Goal: Browse casually

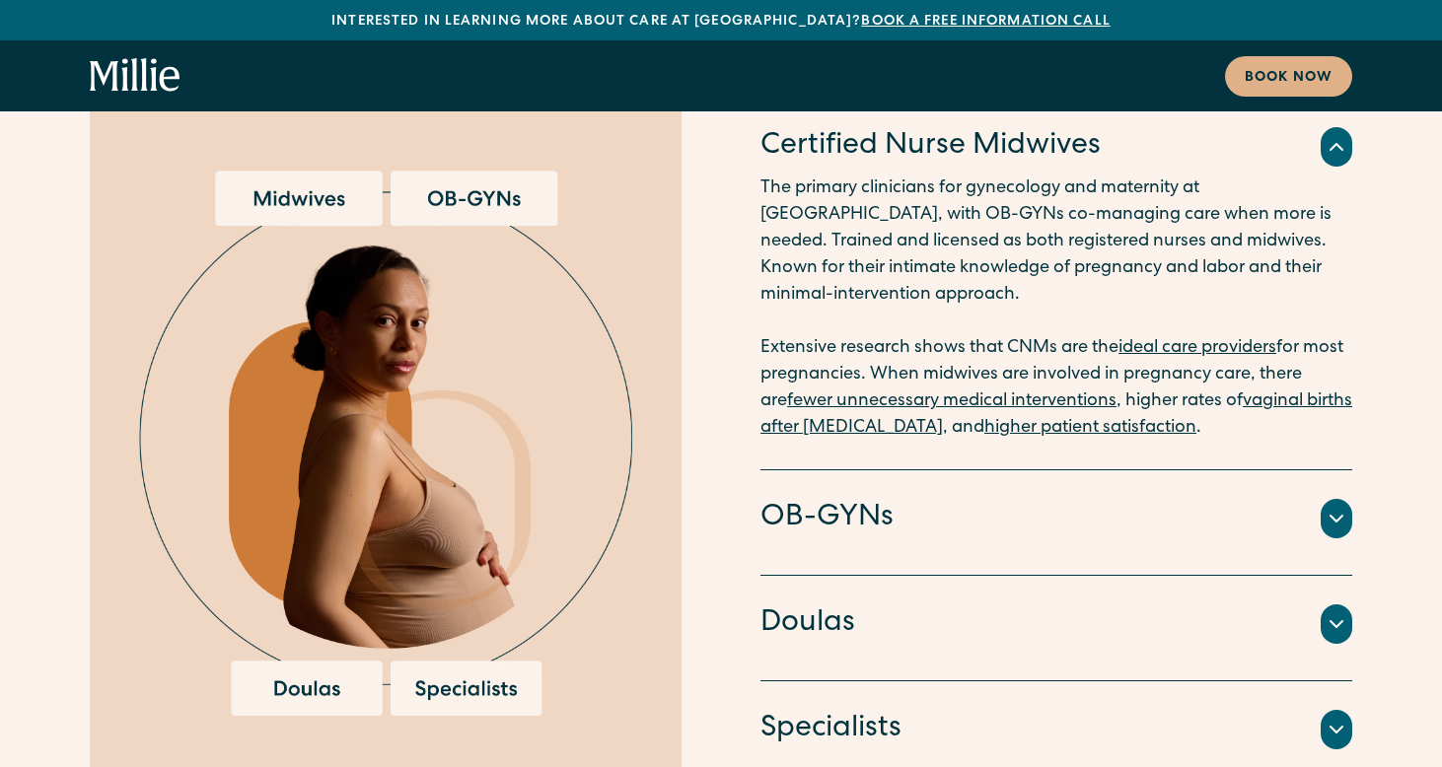
scroll to position [5055, 0]
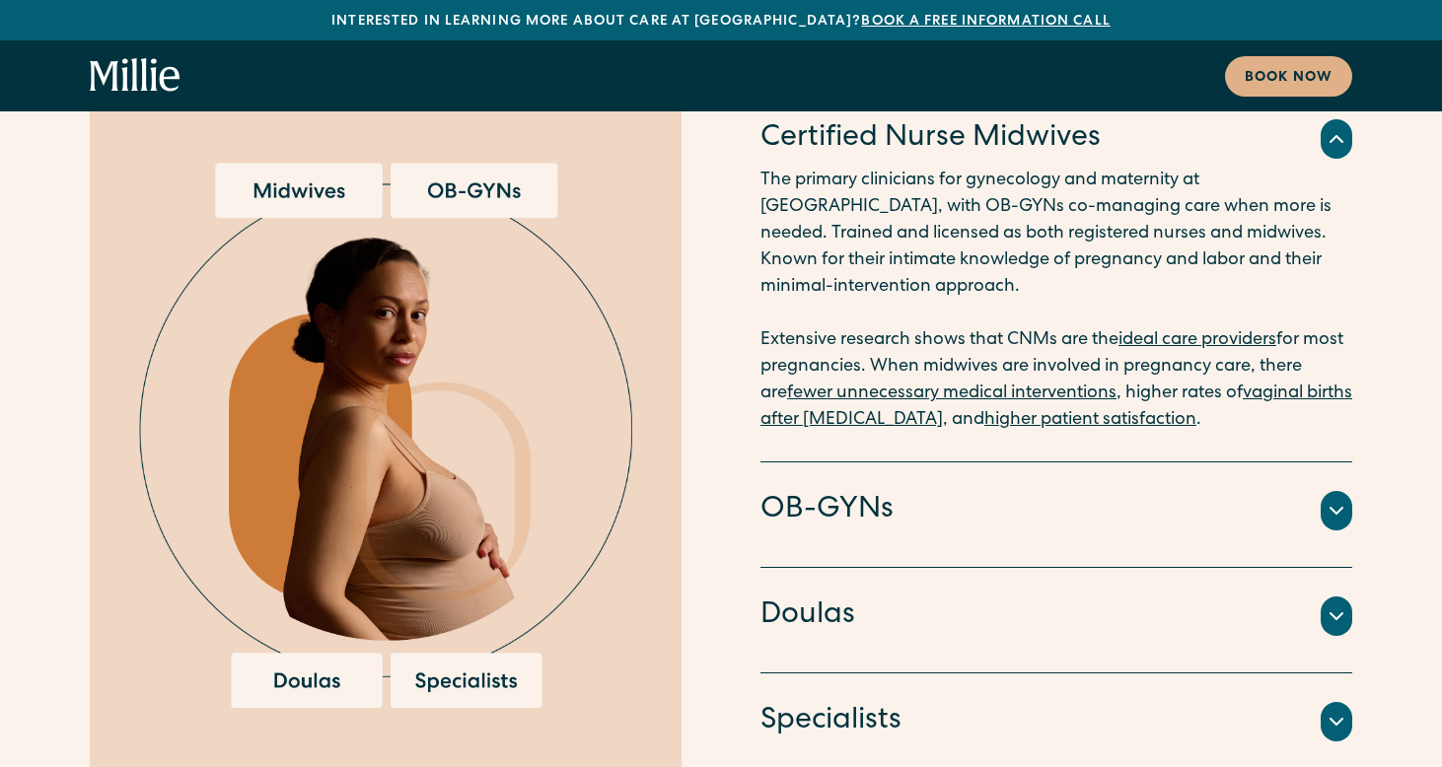
click at [1331, 499] on icon at bounding box center [1336, 511] width 24 height 24
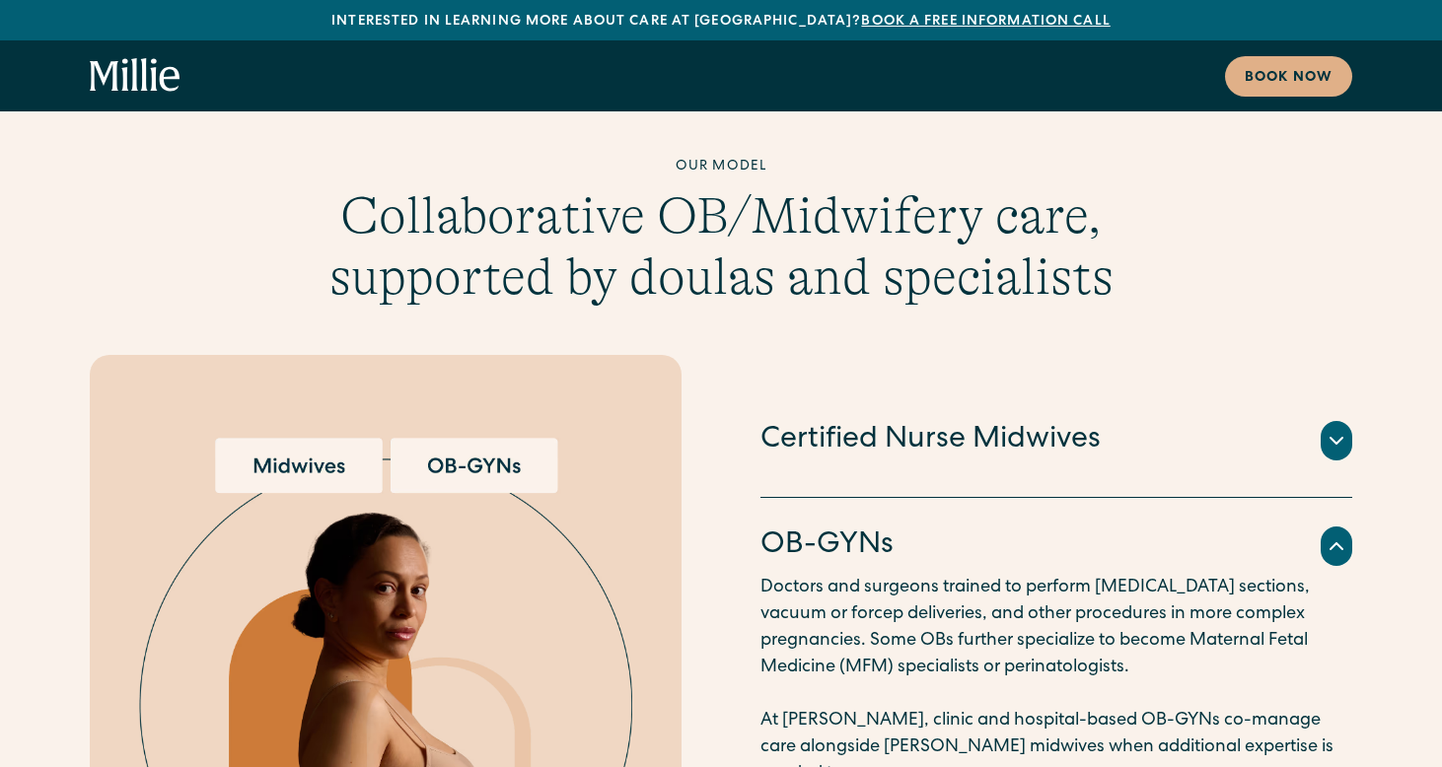
scroll to position [4778, 0]
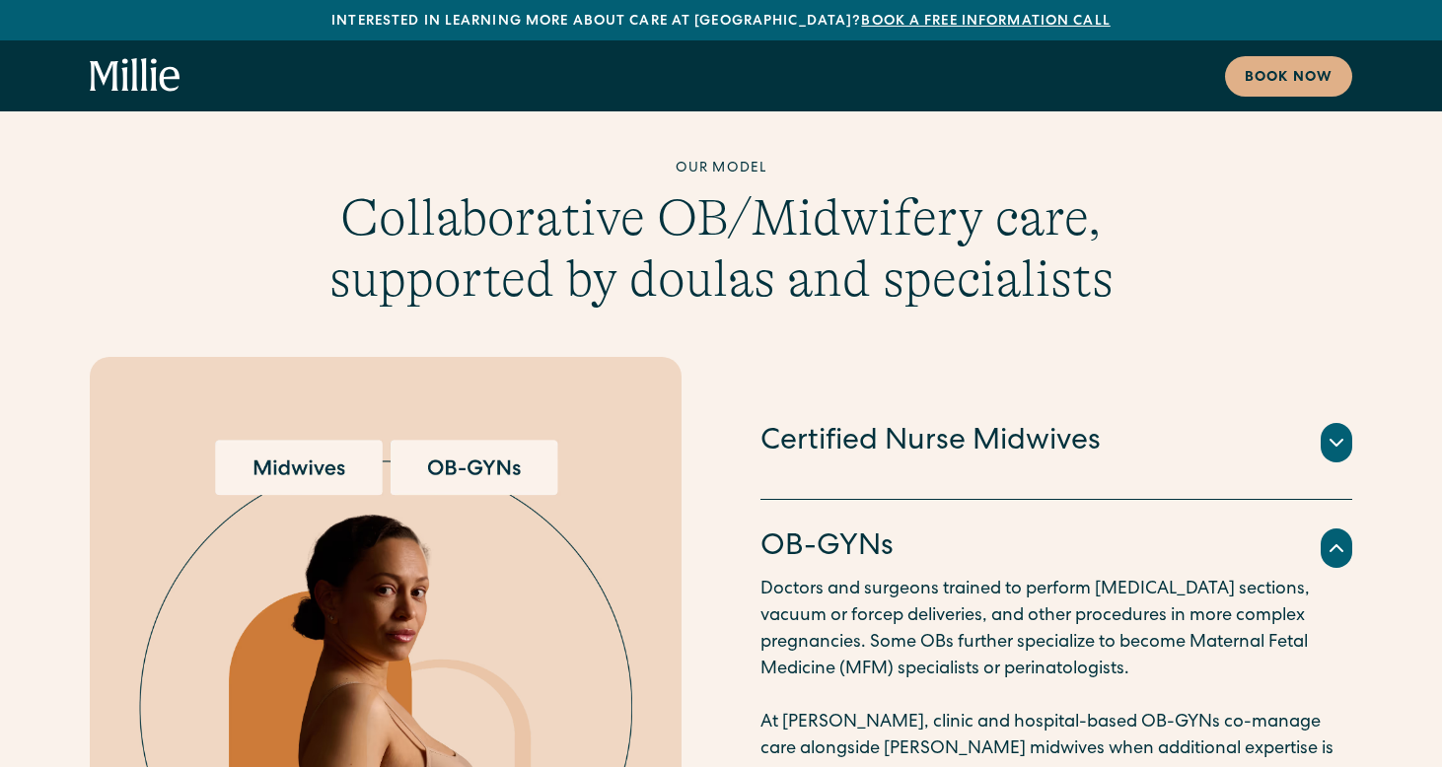
click at [1336, 536] on icon at bounding box center [1336, 548] width 24 height 24
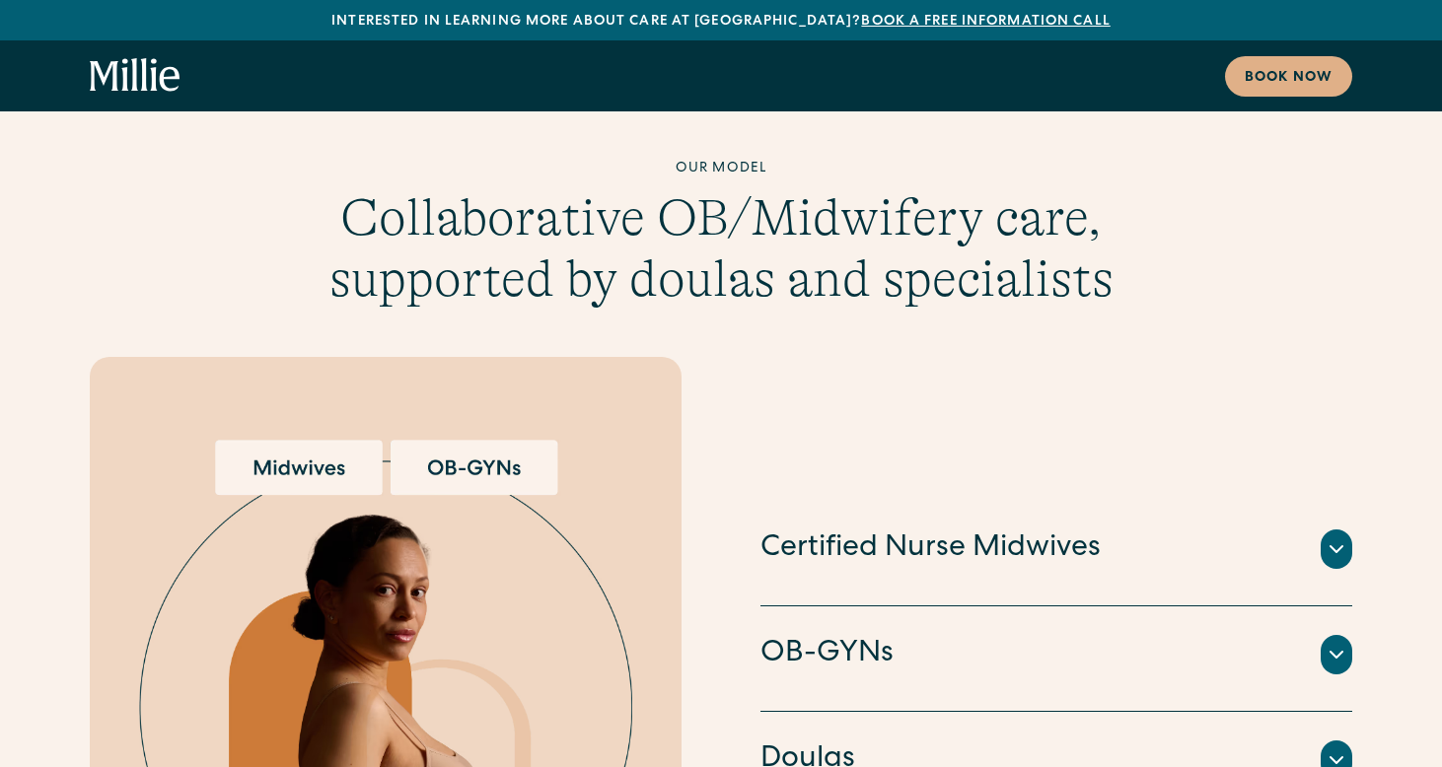
click at [1336, 530] on div at bounding box center [1336, 549] width 32 height 39
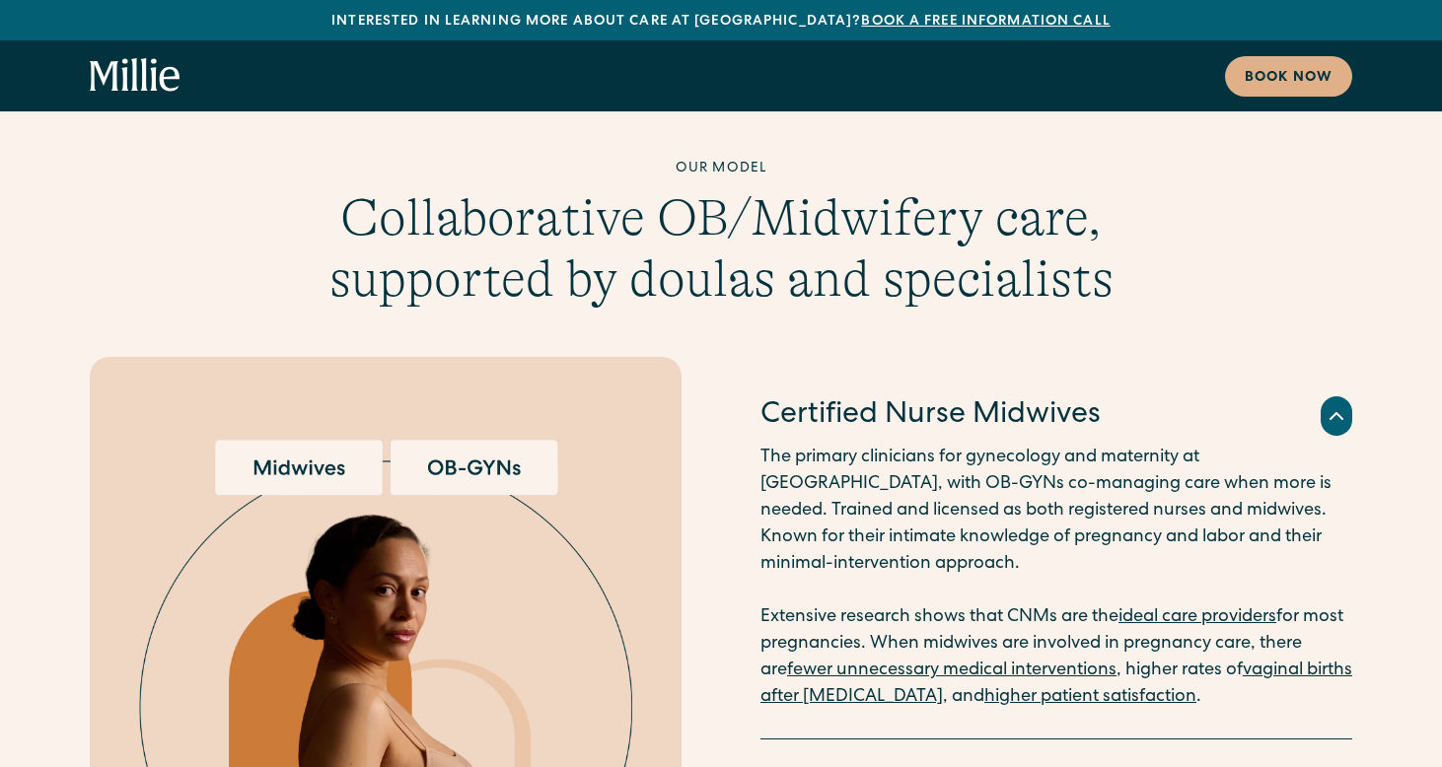
click at [1340, 404] on icon at bounding box center [1336, 416] width 24 height 24
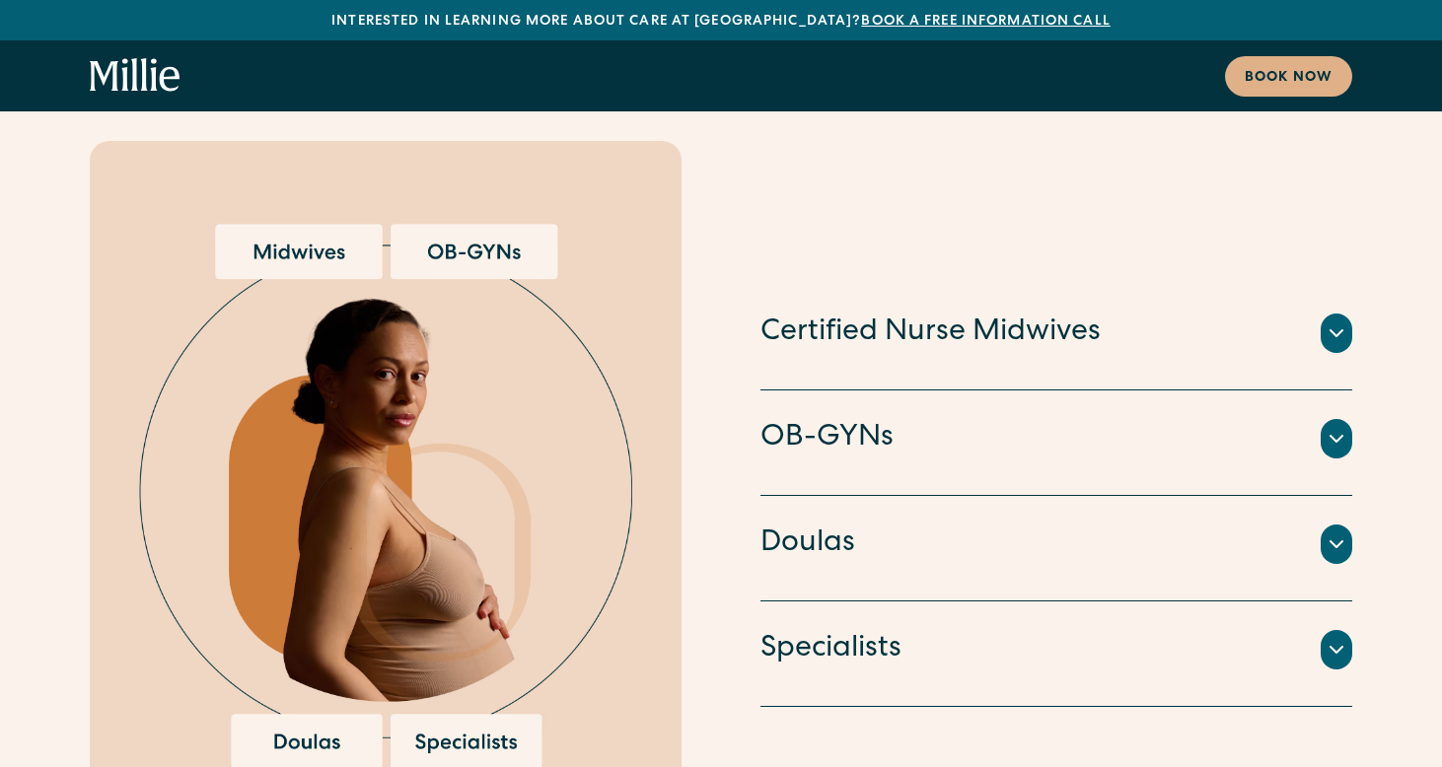
scroll to position [4997, 0]
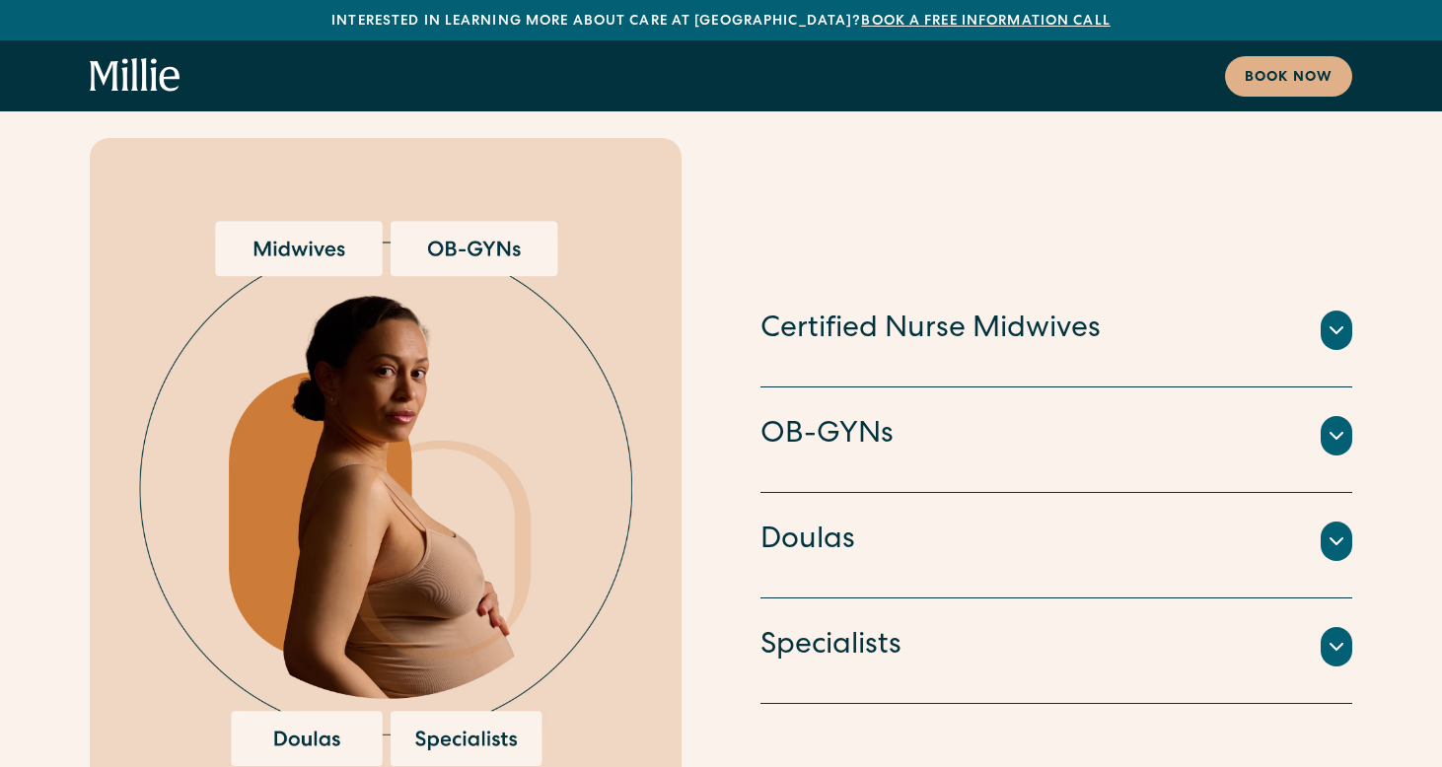
click at [1334, 530] on icon at bounding box center [1336, 542] width 24 height 24
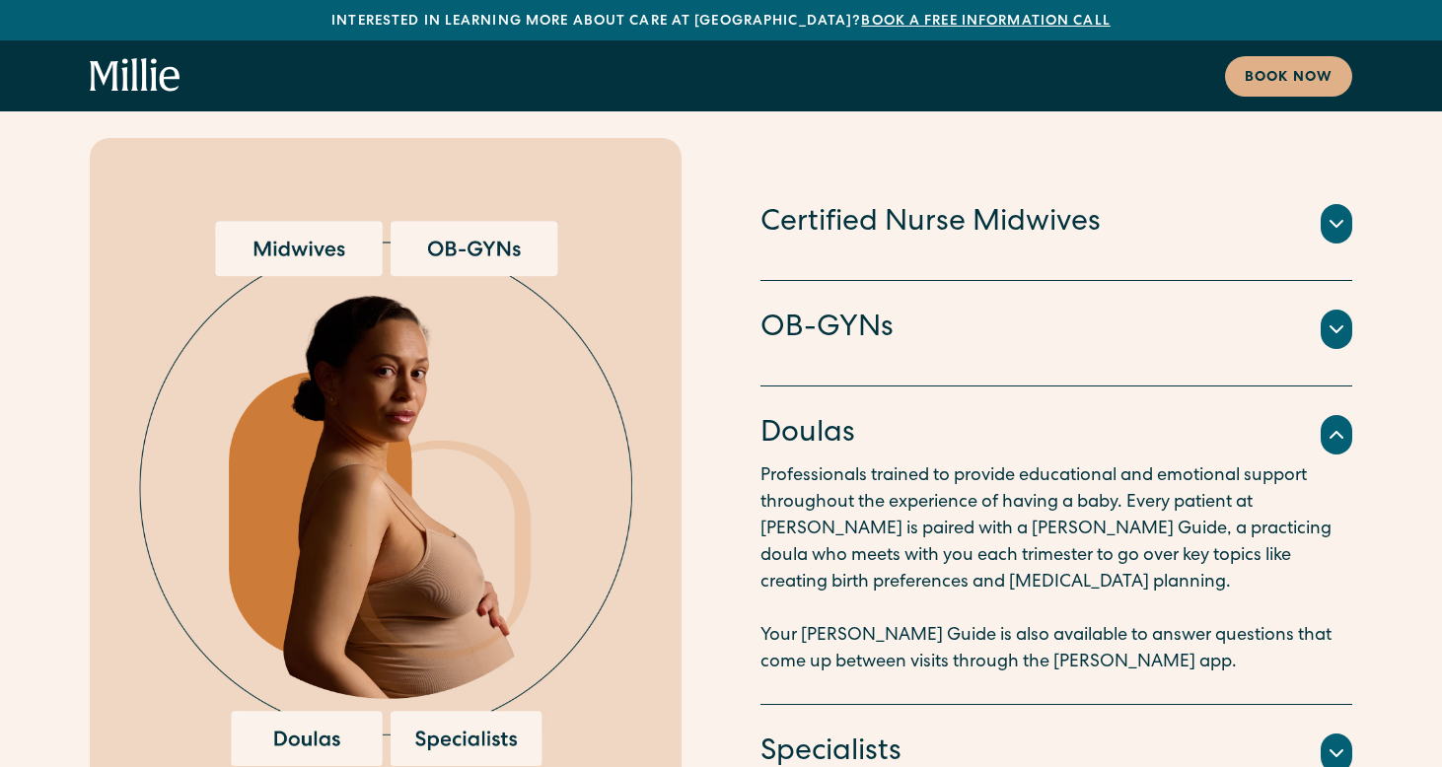
click at [1331, 432] on icon at bounding box center [1336, 435] width 12 height 6
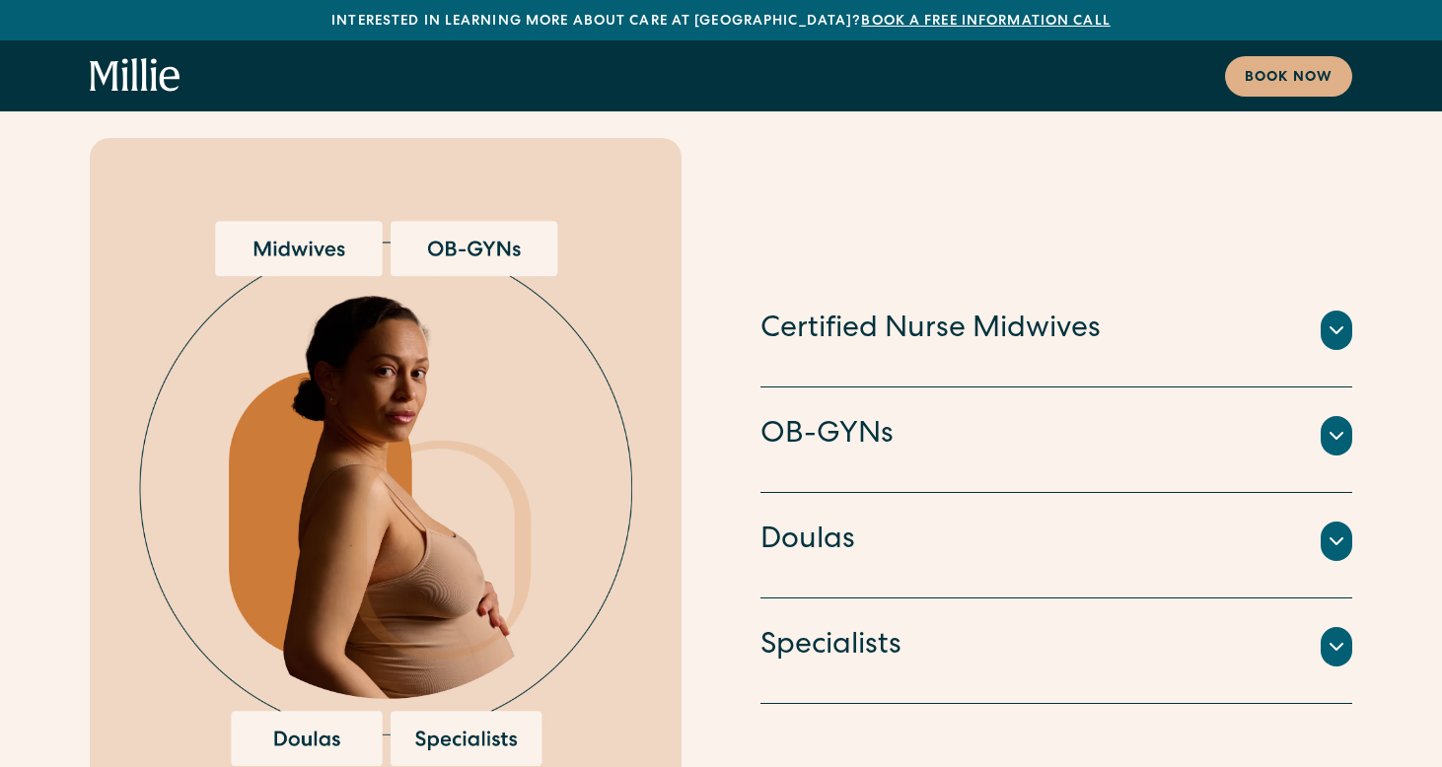
click at [1333, 530] on icon at bounding box center [1336, 542] width 24 height 24
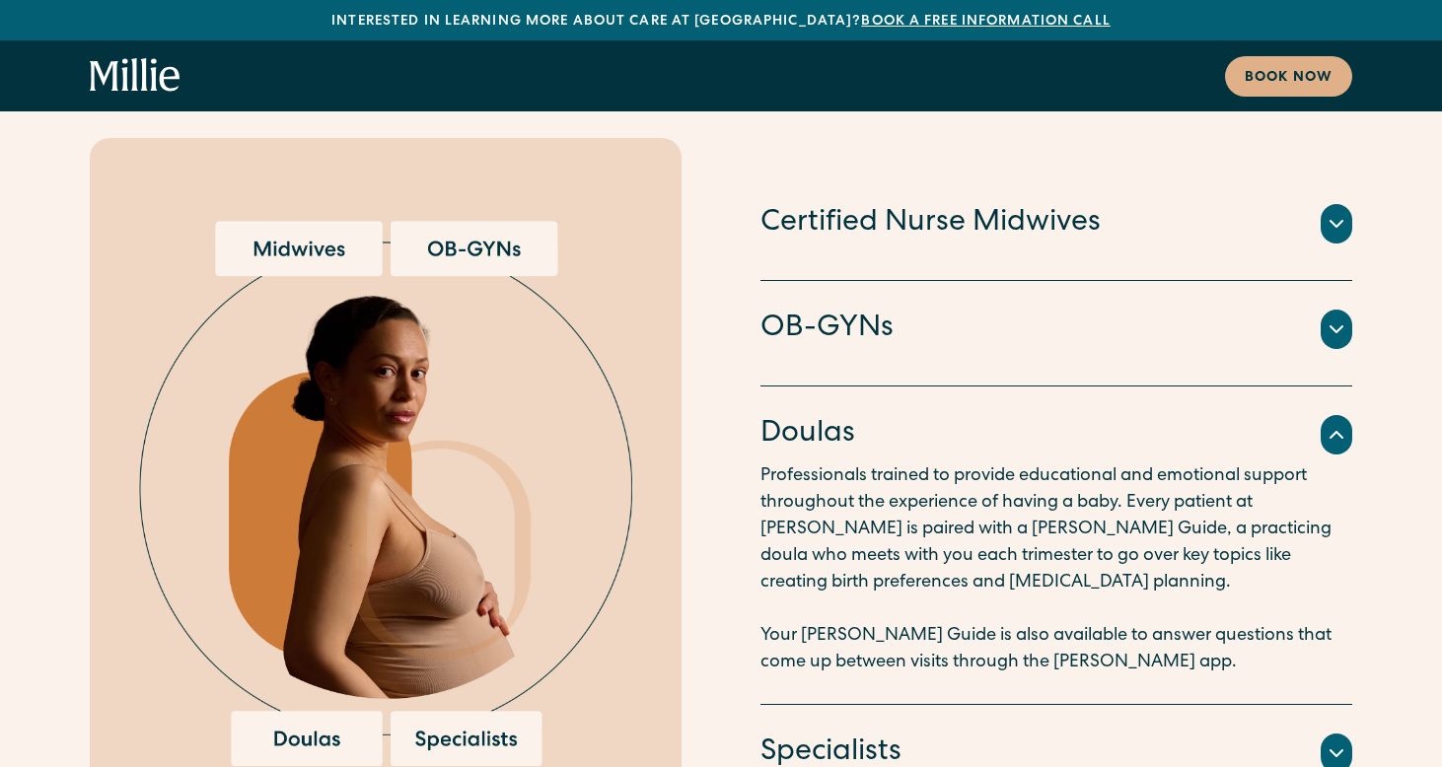
click at [1332, 432] on icon at bounding box center [1336, 435] width 12 height 6
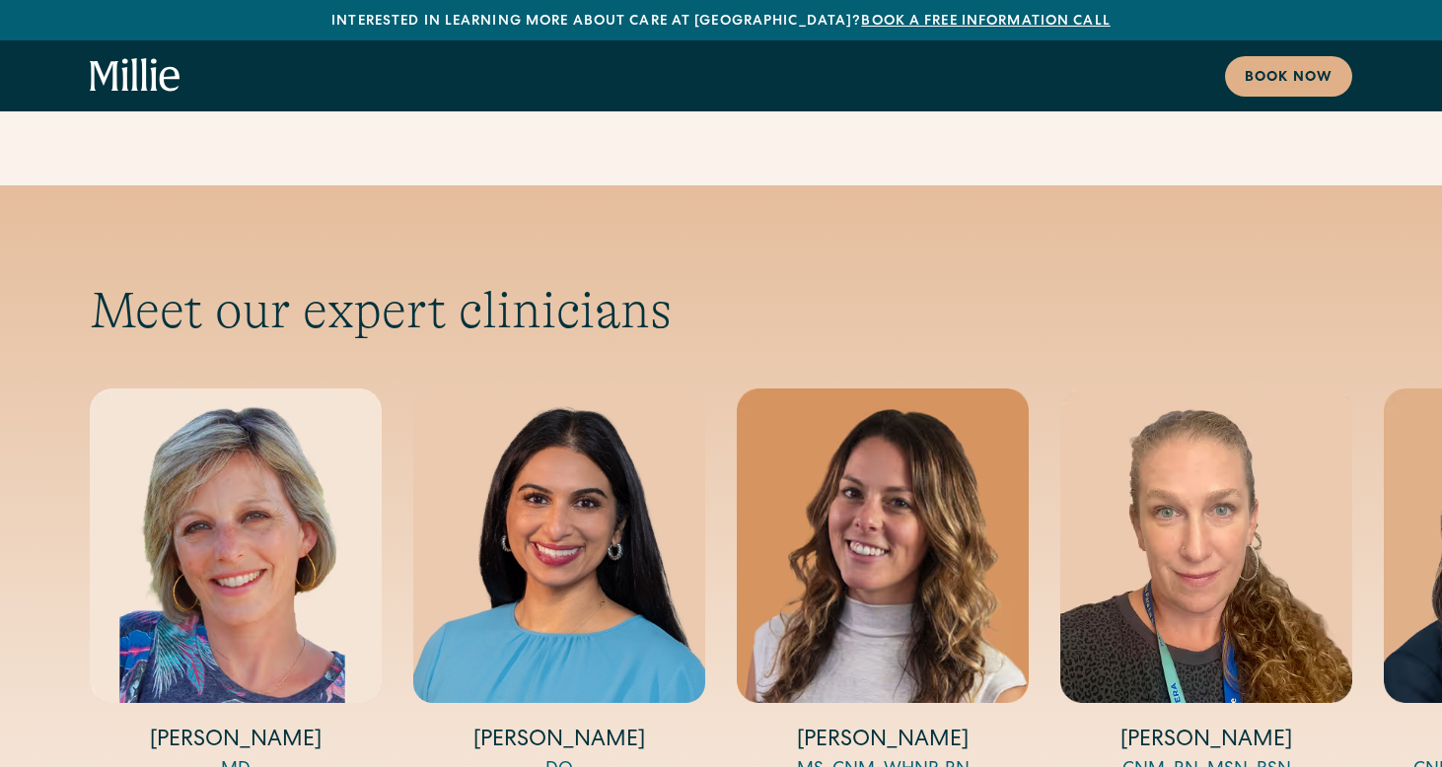
scroll to position [6438, 0]
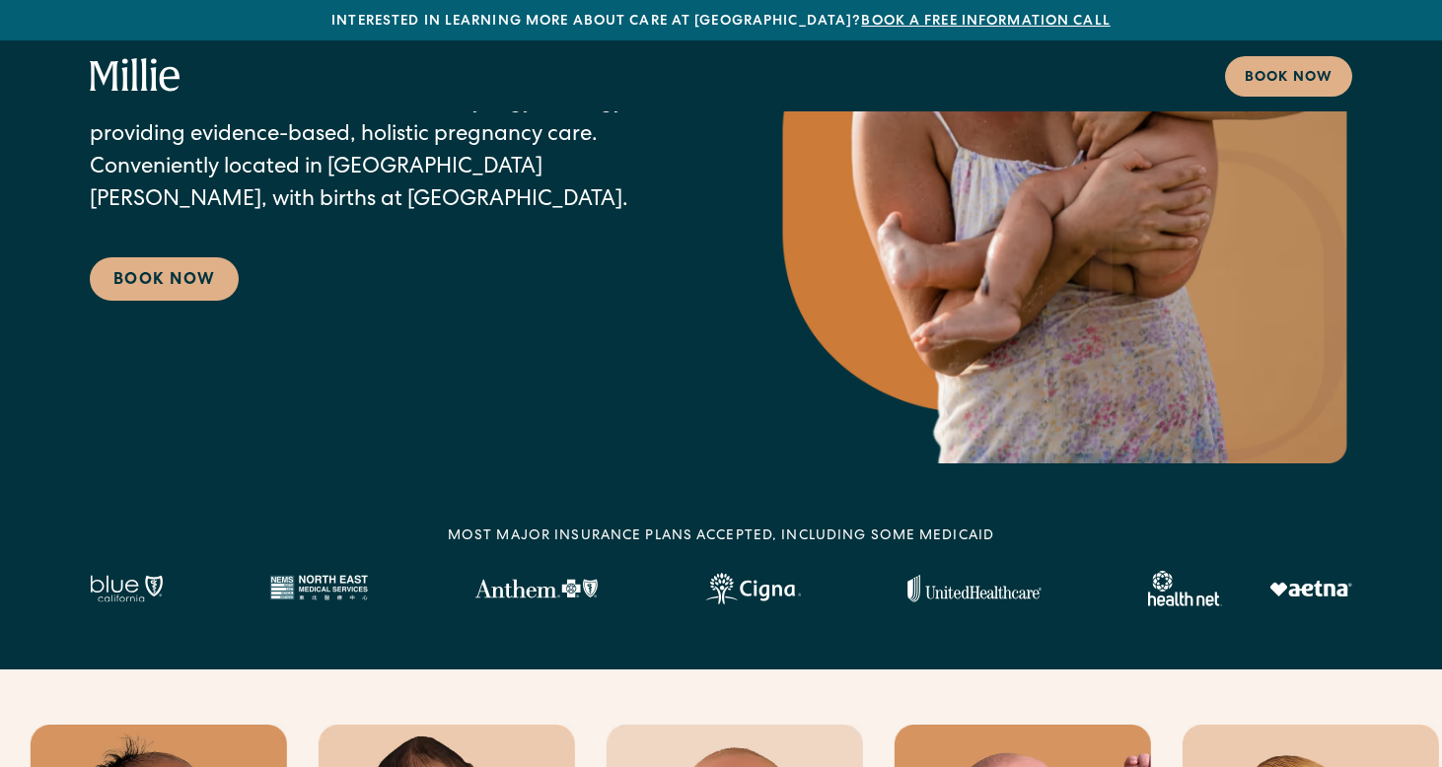
scroll to position [0, 0]
